Goal: Information Seeking & Learning: Compare options

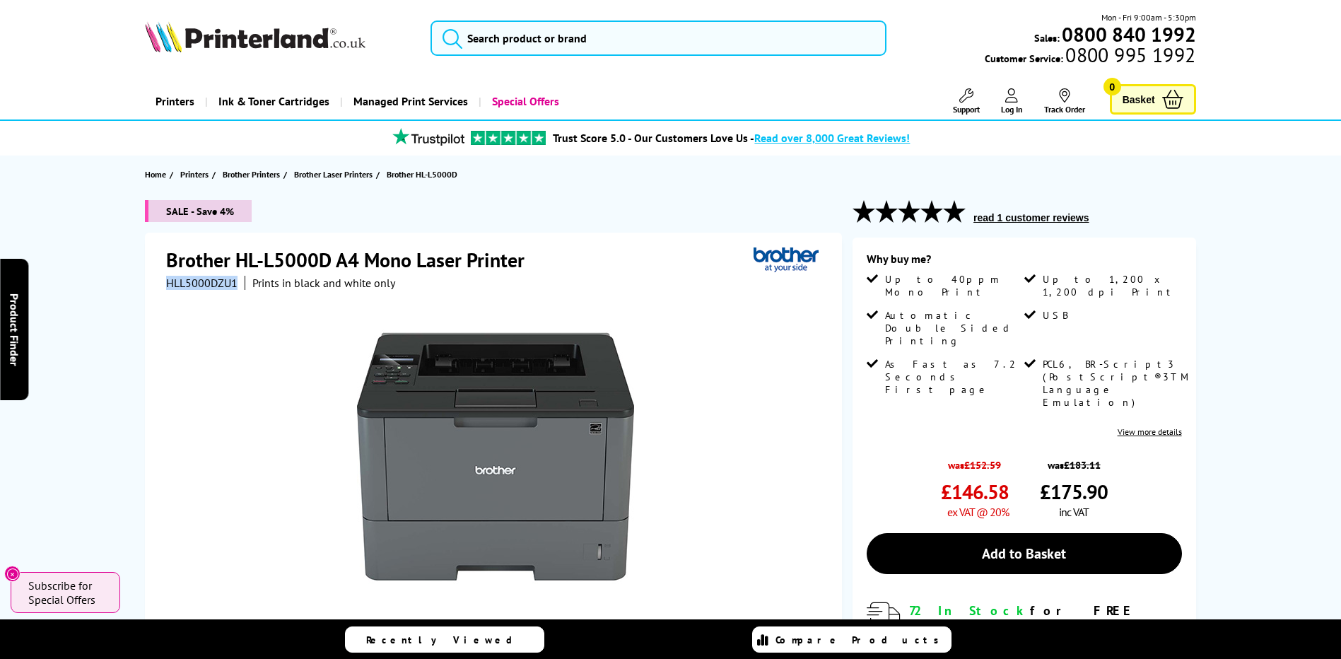
drag, startPoint x: 165, startPoint y: 283, endPoint x: 242, endPoint y: 286, distance: 77.1
click at [242, 286] on div "Brother HL-L5000D A4 Mono Laser Printer HLL5000DZU1 Prints in black and white o…" at bounding box center [493, 537] width 697 height 609
copy div "HLL5000DZU1"
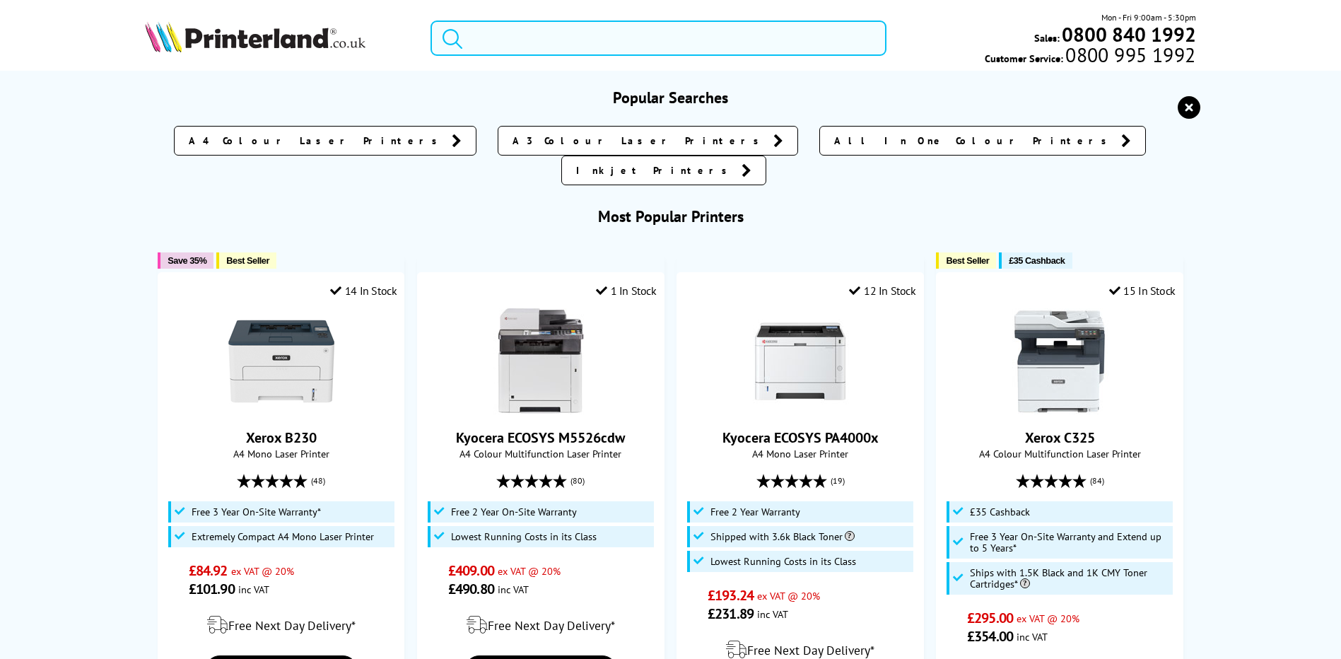
click at [643, 38] on input "search" at bounding box center [658, 37] width 456 height 35
paste input "HP Colour Laser 150nw"
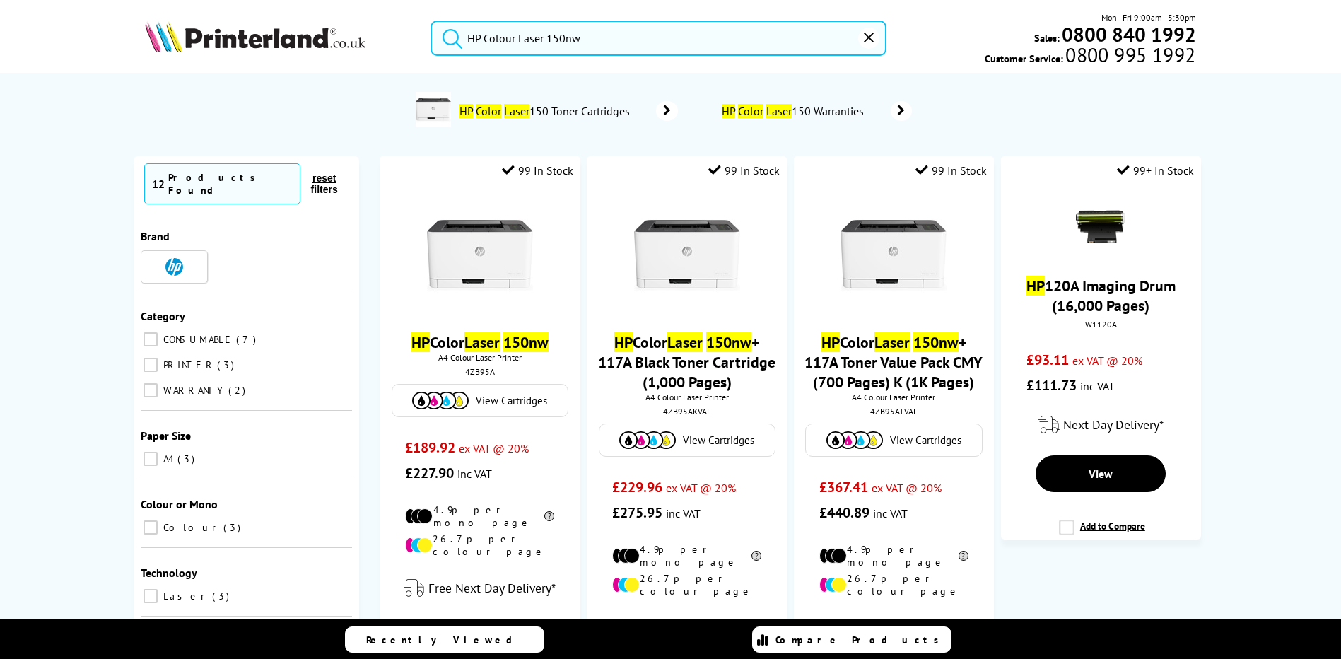
type input "HP Colour Laser 150nw"
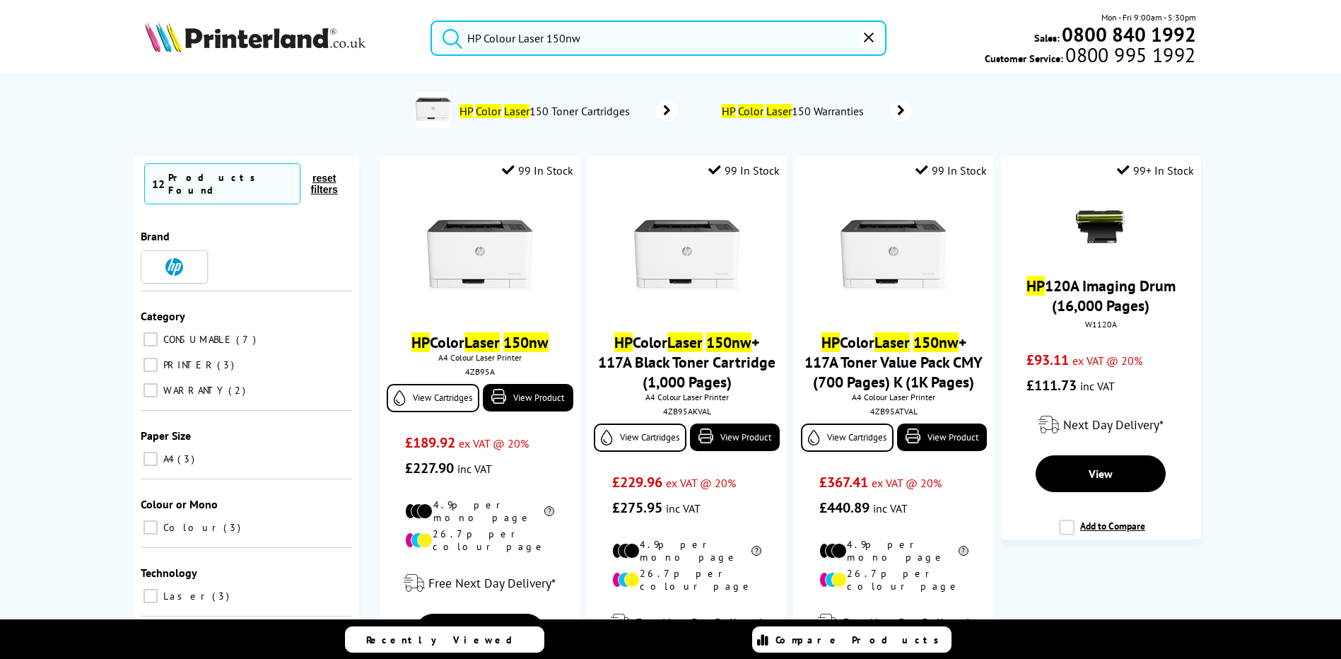
click at [459, 37] on icon "submit" at bounding box center [452, 39] width 20 height 20
click at [503, 250] on img at bounding box center [480, 256] width 106 height 106
